Goal: Navigation & Orientation: Find specific page/section

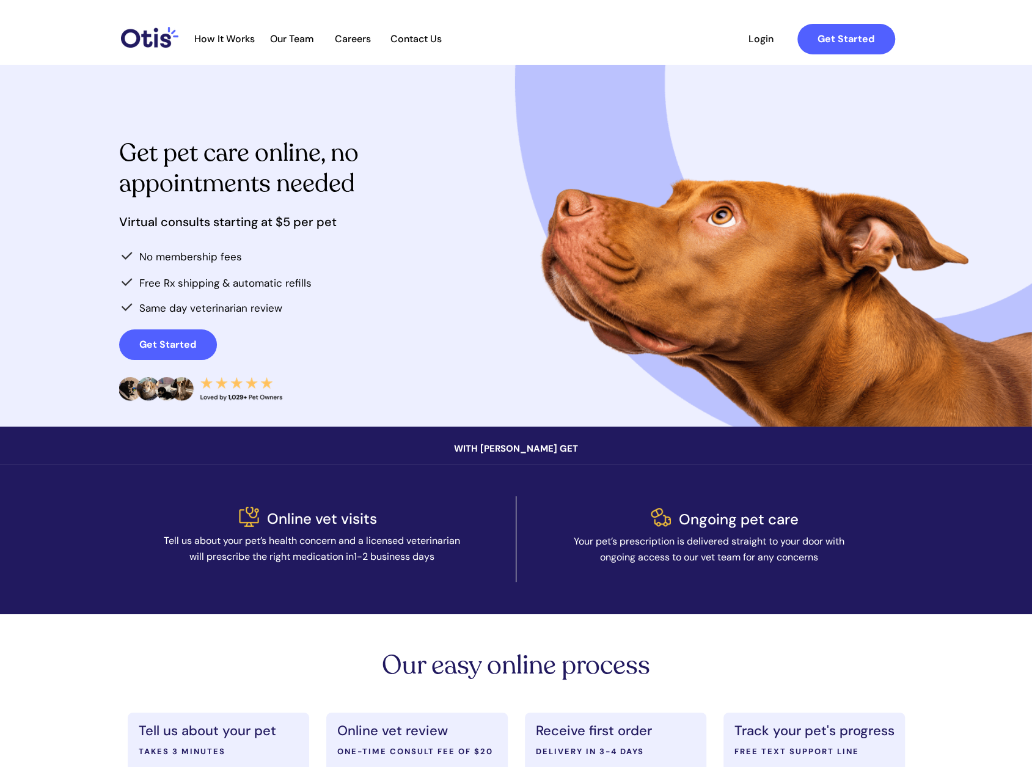
click at [600, 285] on div at bounding box center [516, 246] width 795 height 362
click at [230, 37] on span "How It Works" at bounding box center [224, 39] width 73 height 12
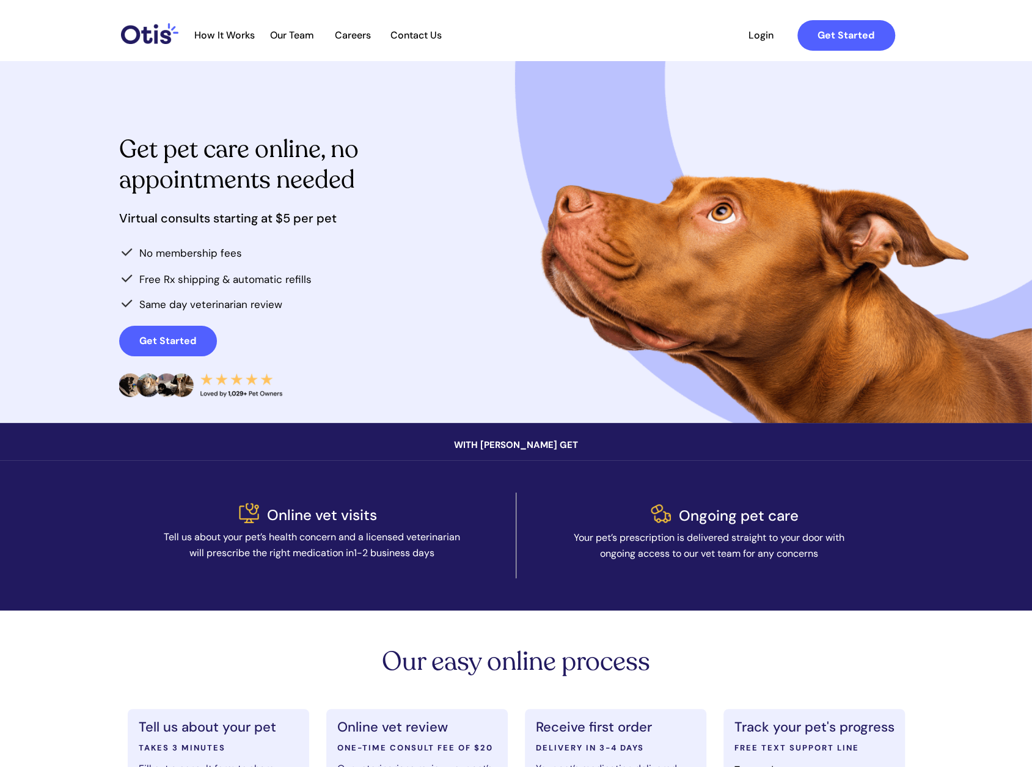
scroll to position [3, 0]
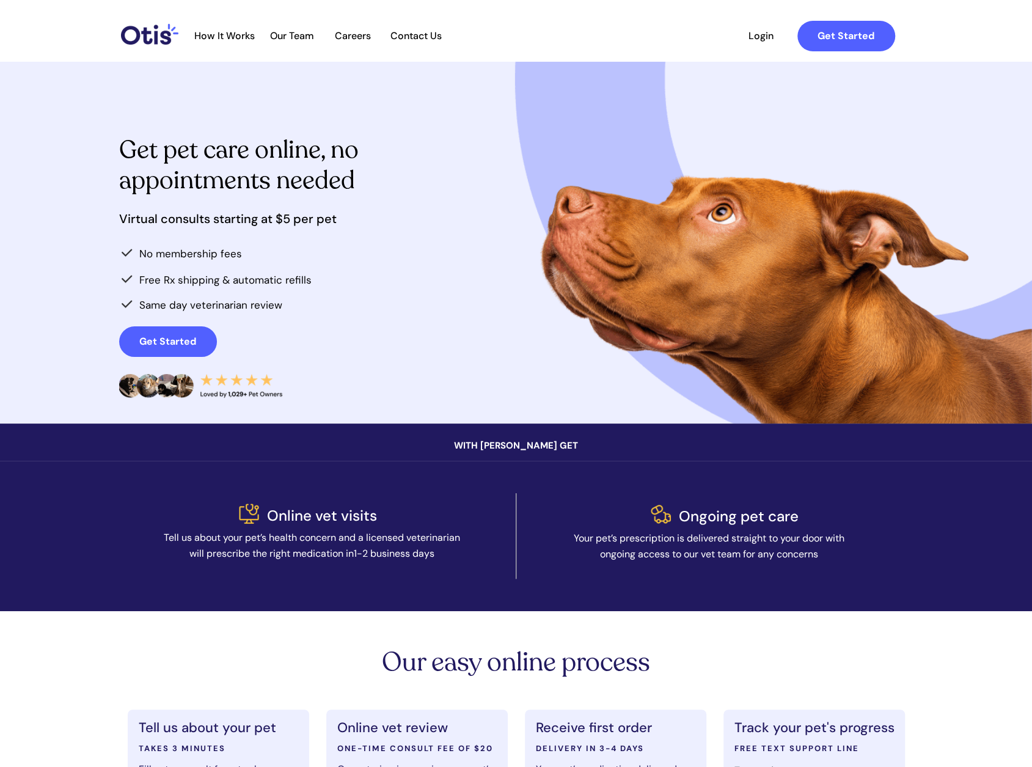
drag, startPoint x: 302, startPoint y: 21, endPoint x: 298, endPoint y: 34, distance: 13.4
click at [301, 21] on div at bounding box center [544, 35] width 725 height 45
click at [298, 34] on span "Our Team" at bounding box center [292, 36] width 60 height 12
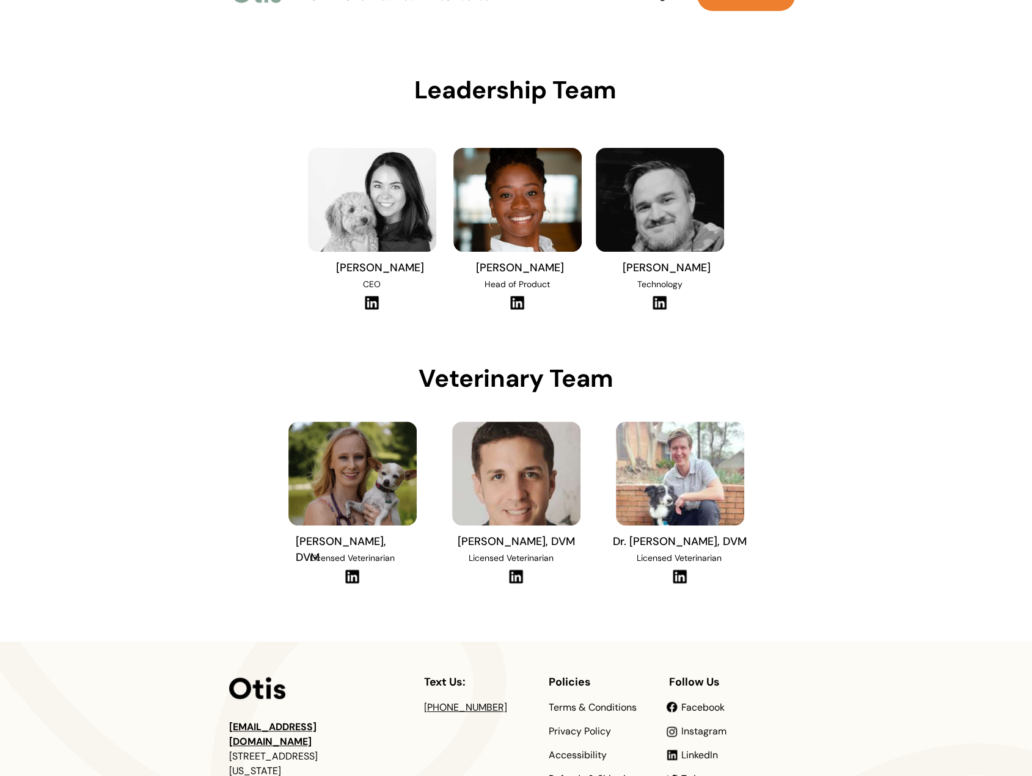
scroll to position [122, 0]
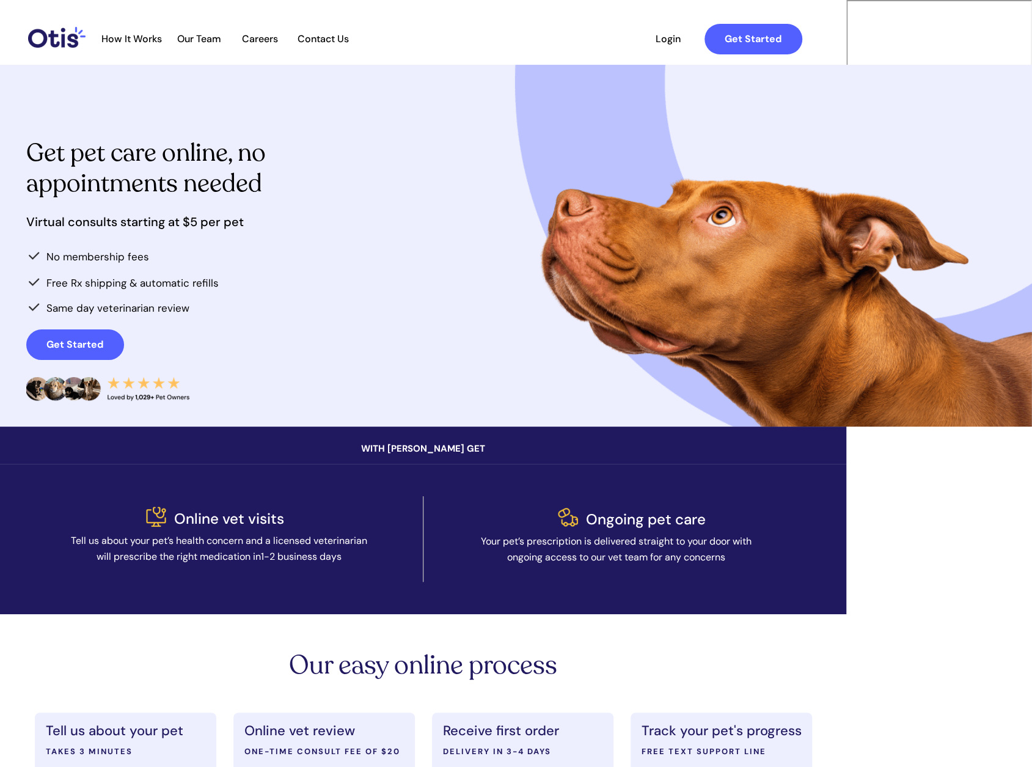
click at [229, 41] on span "Our Team" at bounding box center [199, 39] width 60 height 12
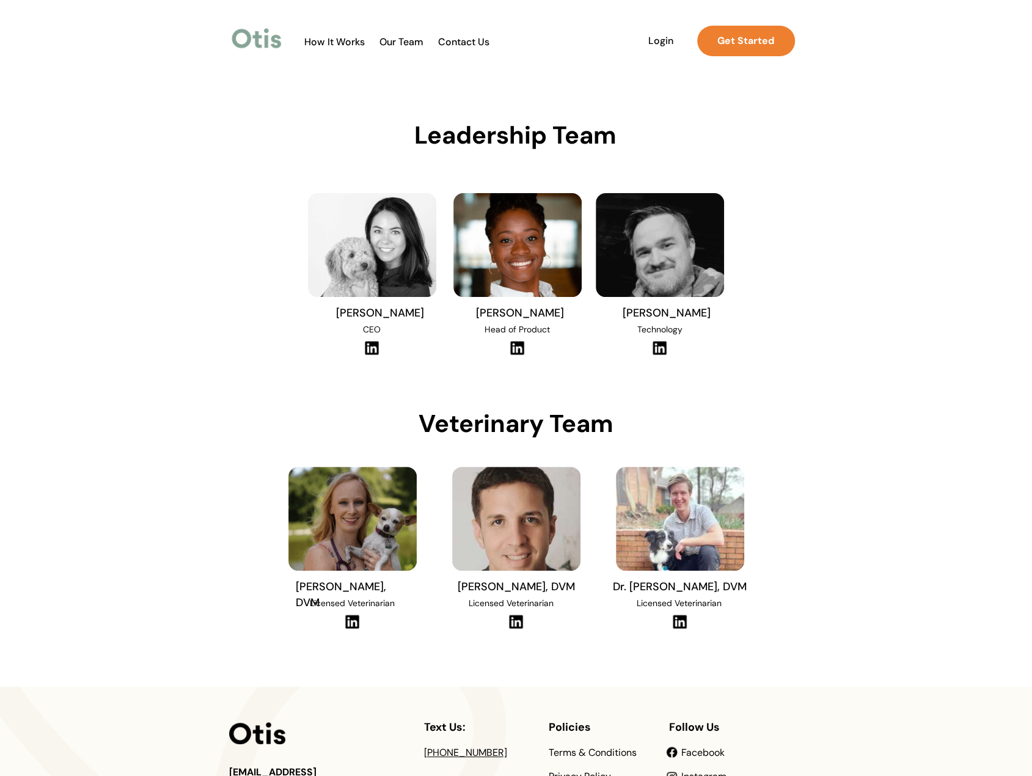
click at [372, 349] on img at bounding box center [372, 347] width 17 height 15
